Goal: Check status

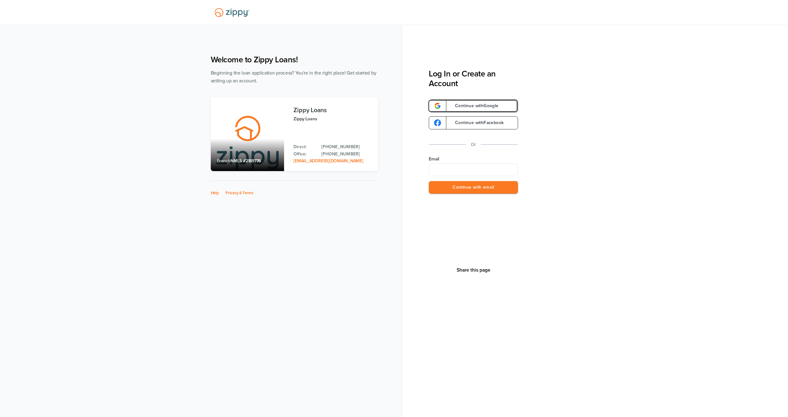
click at [478, 108] on span "Continue with Google" at bounding box center [474, 106] width 50 height 4
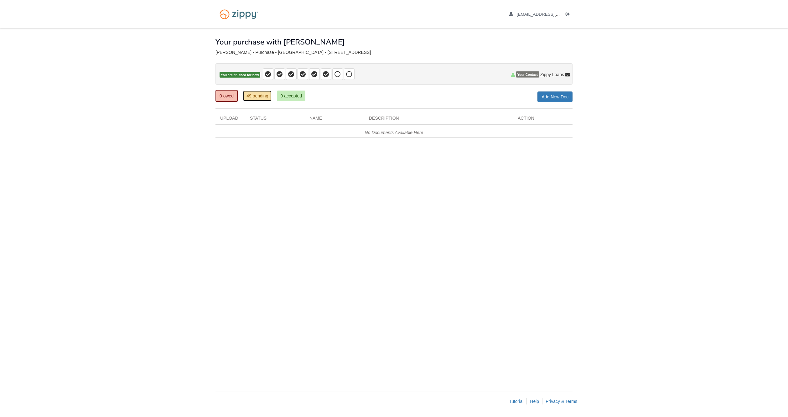
click at [254, 97] on link "49 pending" at bounding box center [257, 96] width 29 height 11
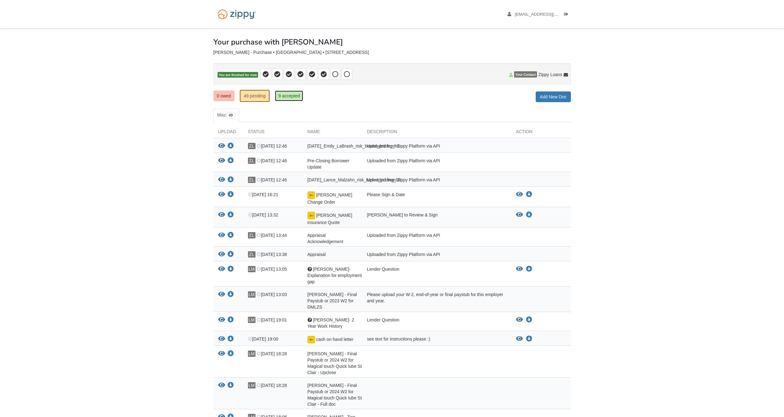
click at [285, 97] on link "9 accepted" at bounding box center [289, 96] width 29 height 11
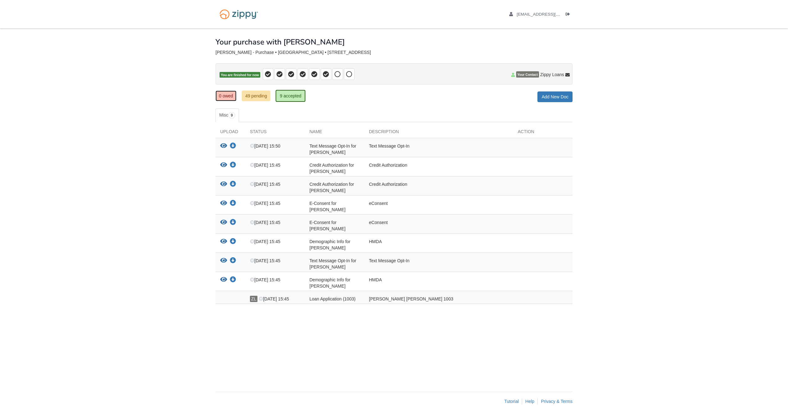
click at [226, 95] on link "0 owed" at bounding box center [226, 96] width 21 height 11
